Goal: Task Accomplishment & Management: Use online tool/utility

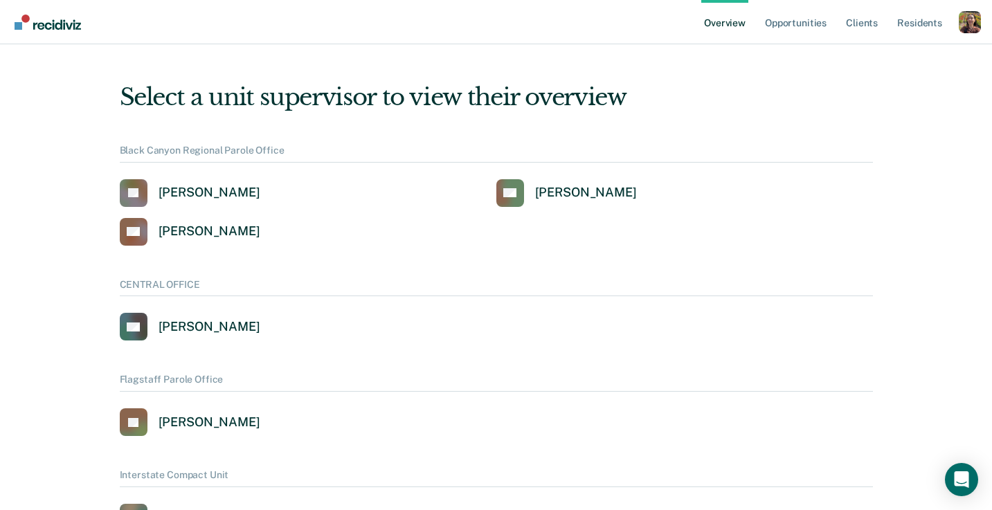
click at [971, 24] on div "Profile dropdown button" at bounding box center [970, 22] width 22 height 22
click at [875, 56] on link "Profile" at bounding box center [914, 56] width 111 height 12
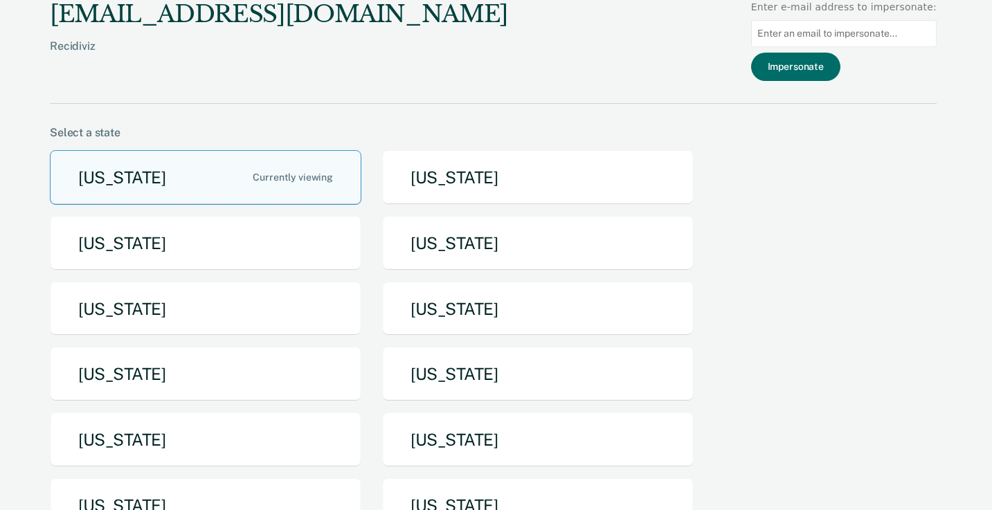
click at [897, 28] on input at bounding box center [844, 33] width 186 height 27
paste input "[PERSON_NAME][EMAIL_ADDRESS][DOMAIN_NAME][US_STATE]"
type input "[PERSON_NAME][EMAIL_ADDRESS][DOMAIN_NAME][US_STATE]"
click at [820, 77] on button "Impersonate" at bounding box center [795, 67] width 89 height 28
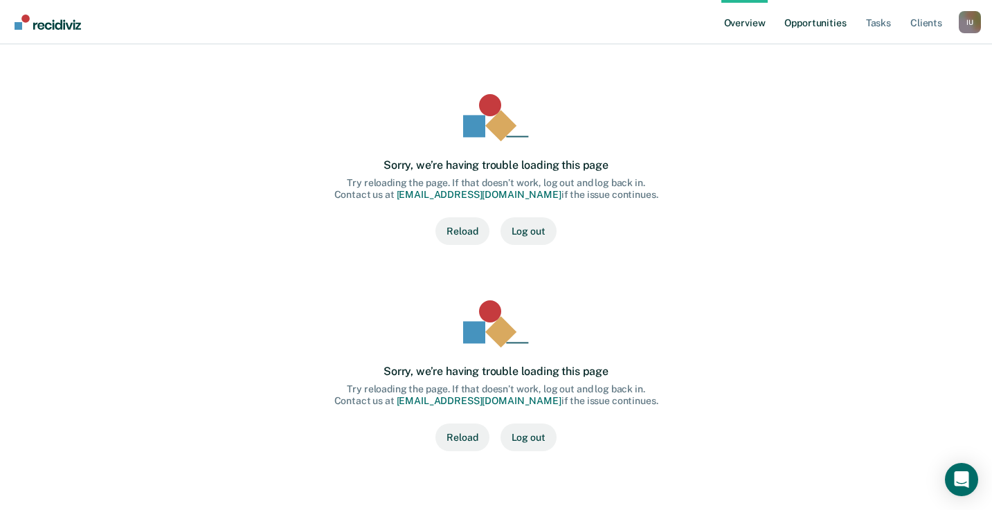
click at [808, 30] on link "Opportunities" at bounding box center [815, 22] width 67 height 44
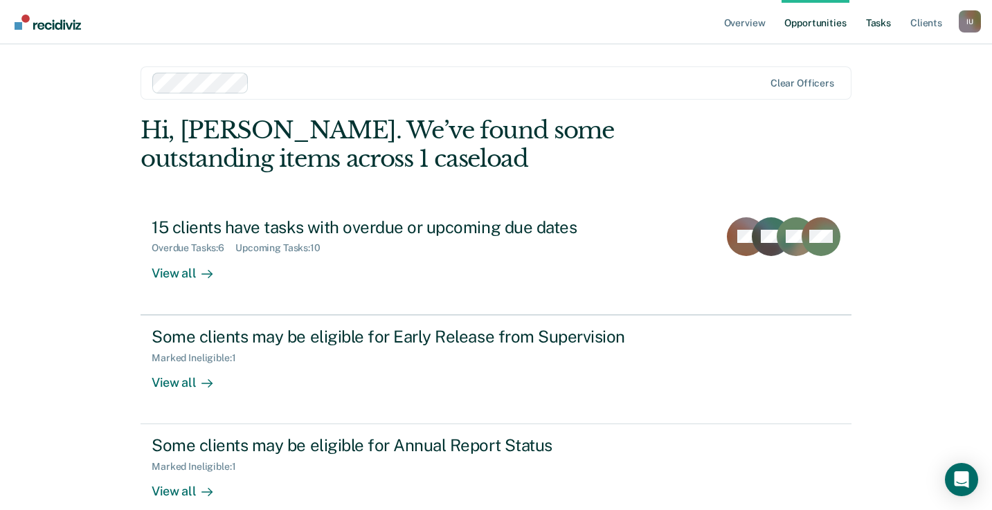
click at [868, 29] on link "Tasks" at bounding box center [878, 22] width 30 height 44
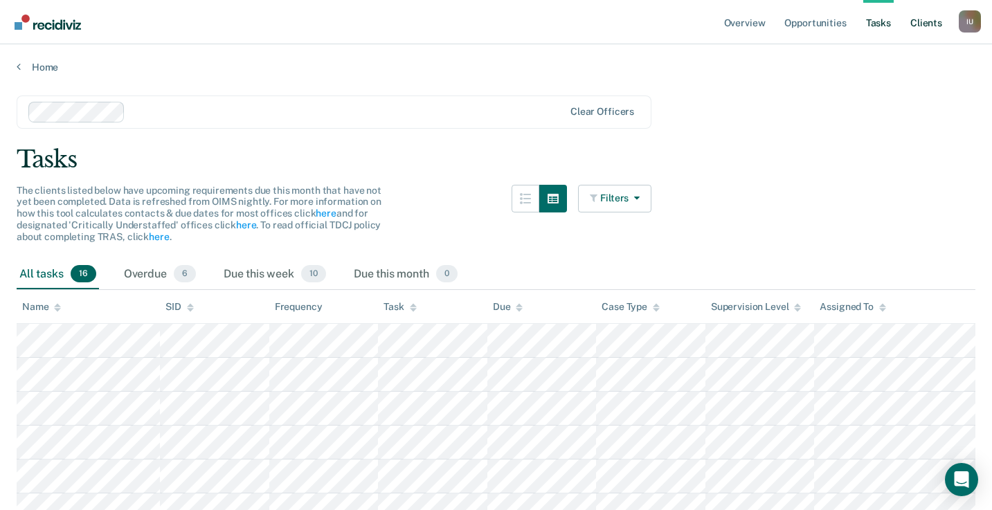
click at [943, 21] on link "Client s" at bounding box center [926, 22] width 37 height 44
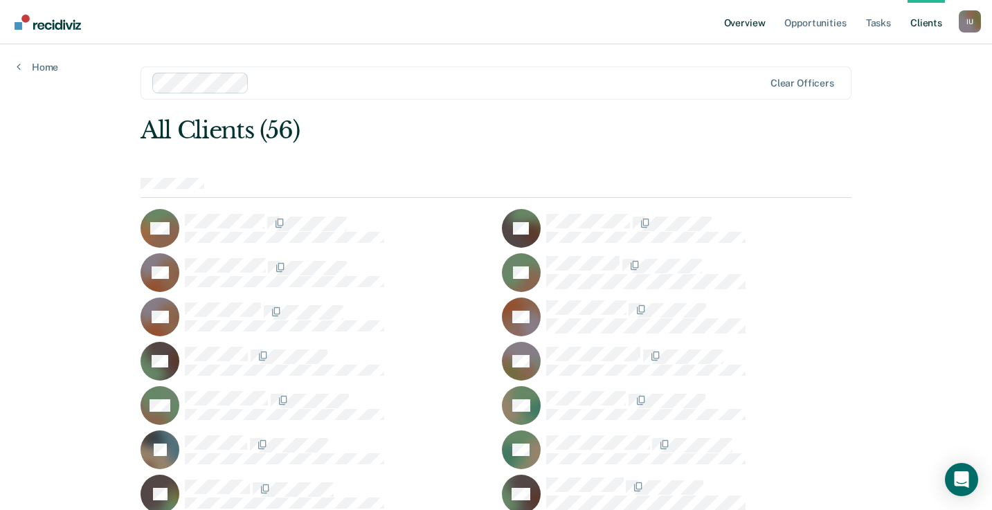
click at [754, 15] on link "Overview" at bounding box center [745, 22] width 47 height 44
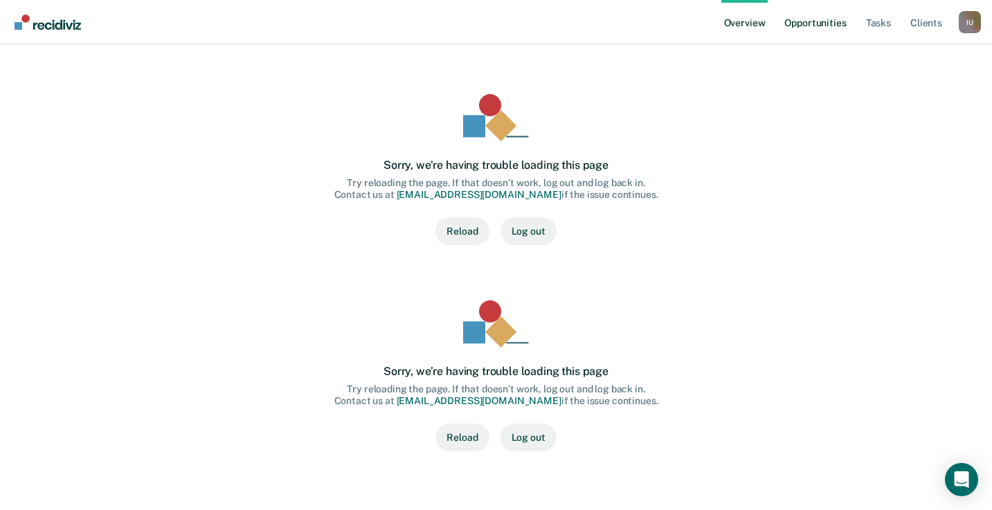
click at [818, 27] on link "Opportunities" at bounding box center [815, 22] width 67 height 44
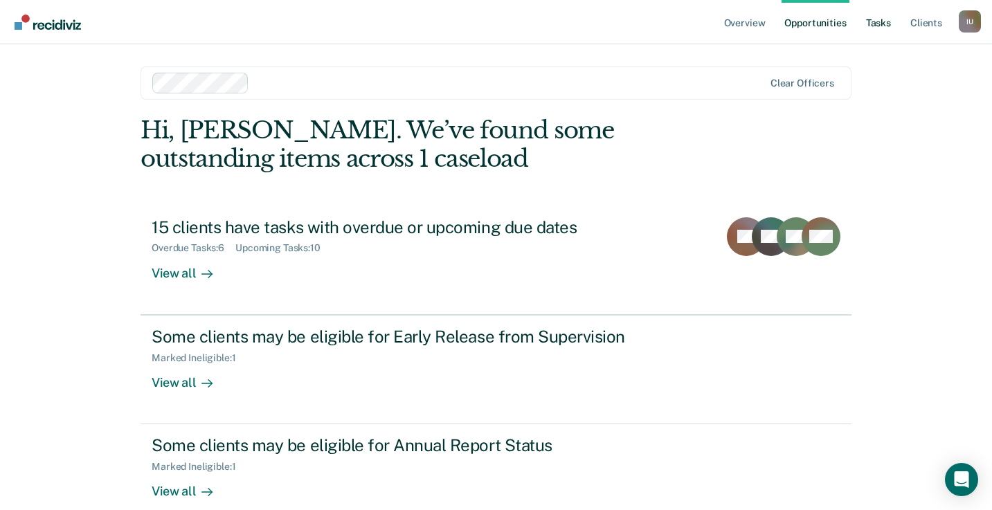
click at [873, 26] on link "Tasks" at bounding box center [878, 22] width 30 height 44
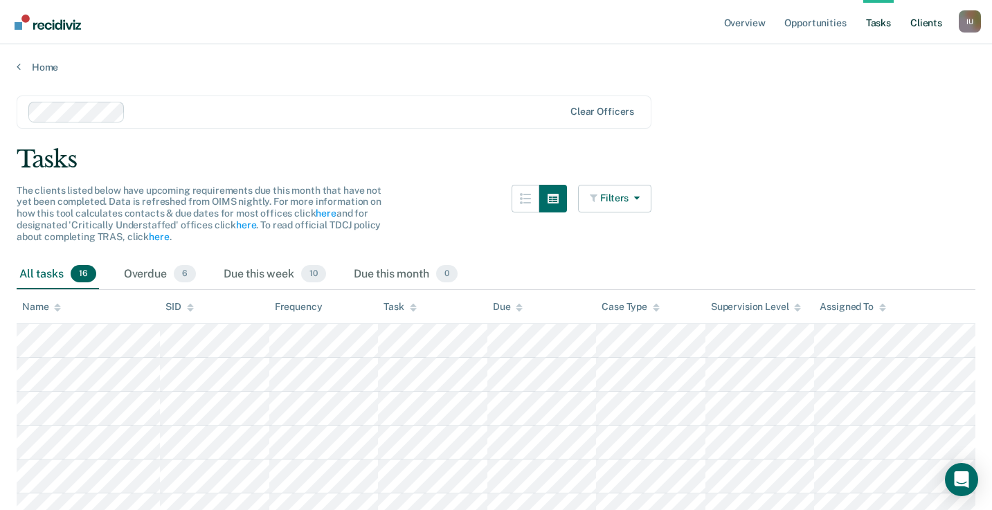
click at [923, 28] on link "Client s" at bounding box center [926, 22] width 37 height 44
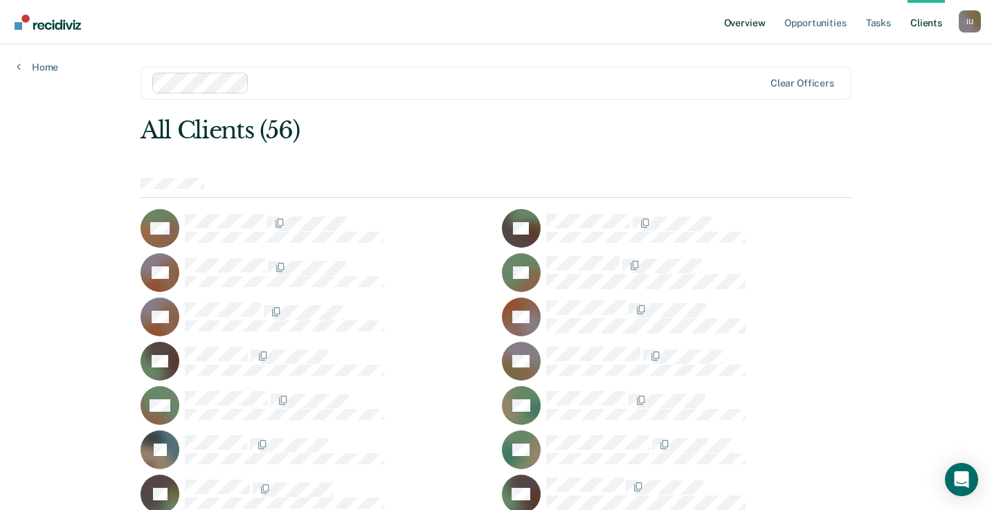
click at [752, 26] on link "Overview" at bounding box center [745, 22] width 47 height 44
